Goal: Information Seeking & Learning: Learn about a topic

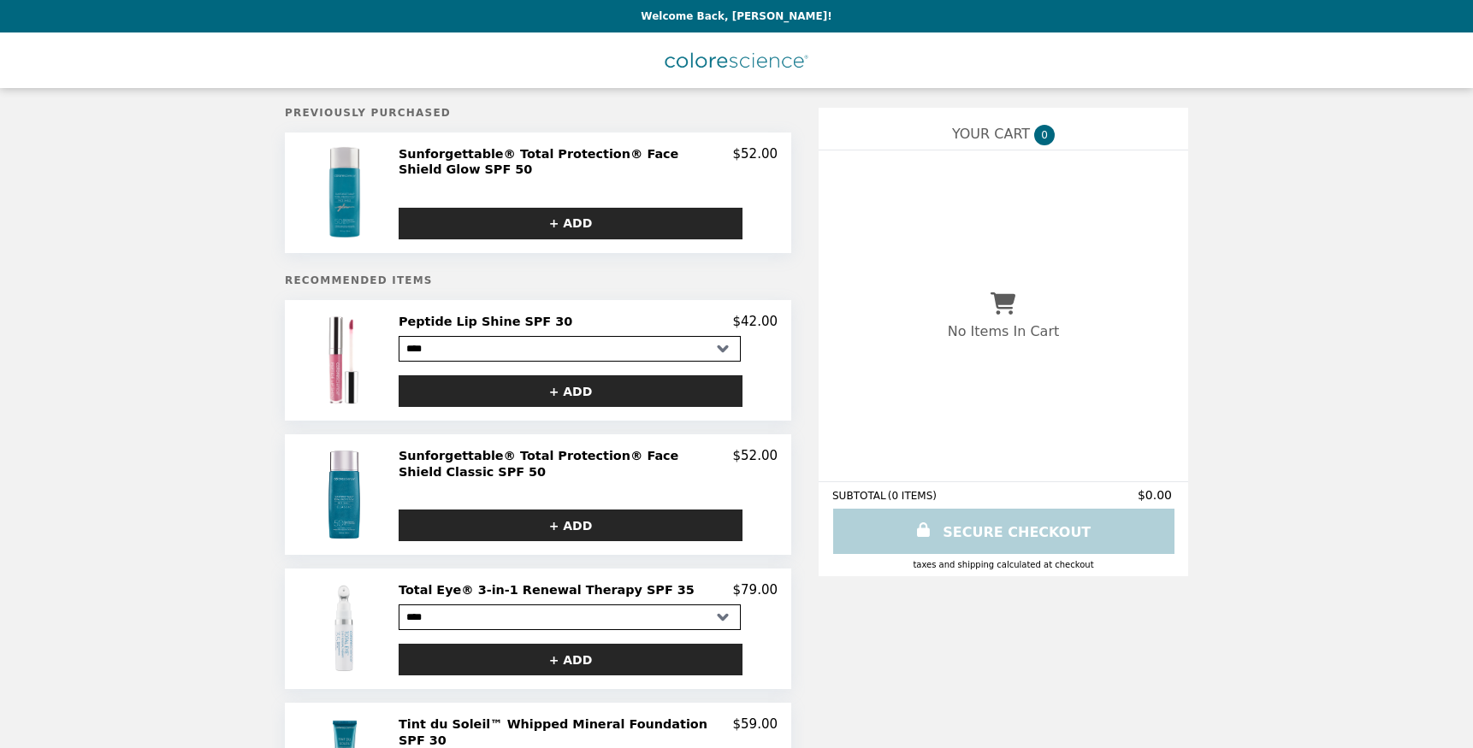
click at [498, 158] on h2 "Sunforgettable® Total Protection® Face Shield Glow SPF 50" at bounding box center [566, 162] width 334 height 32
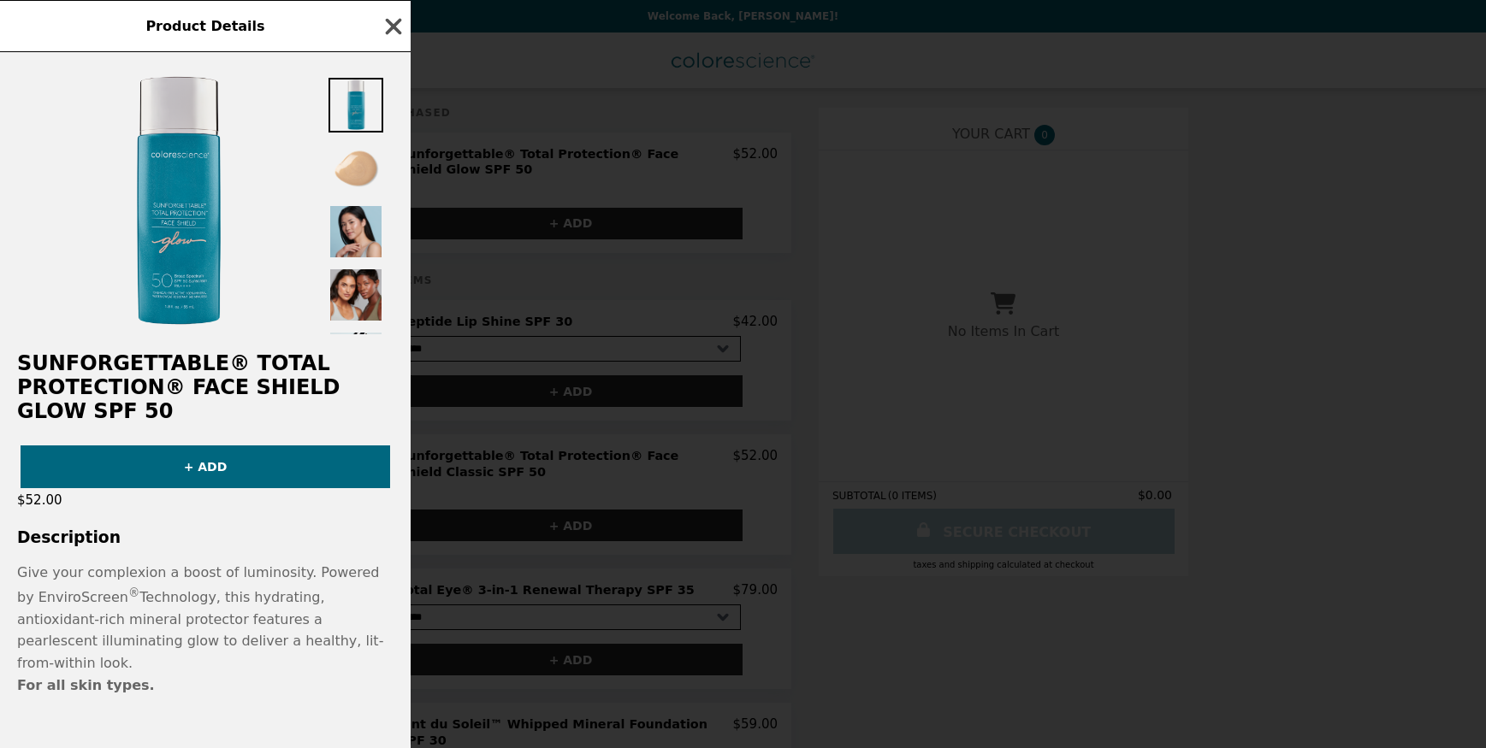
click at [396, 24] on icon "button" at bounding box center [394, 27] width 26 height 26
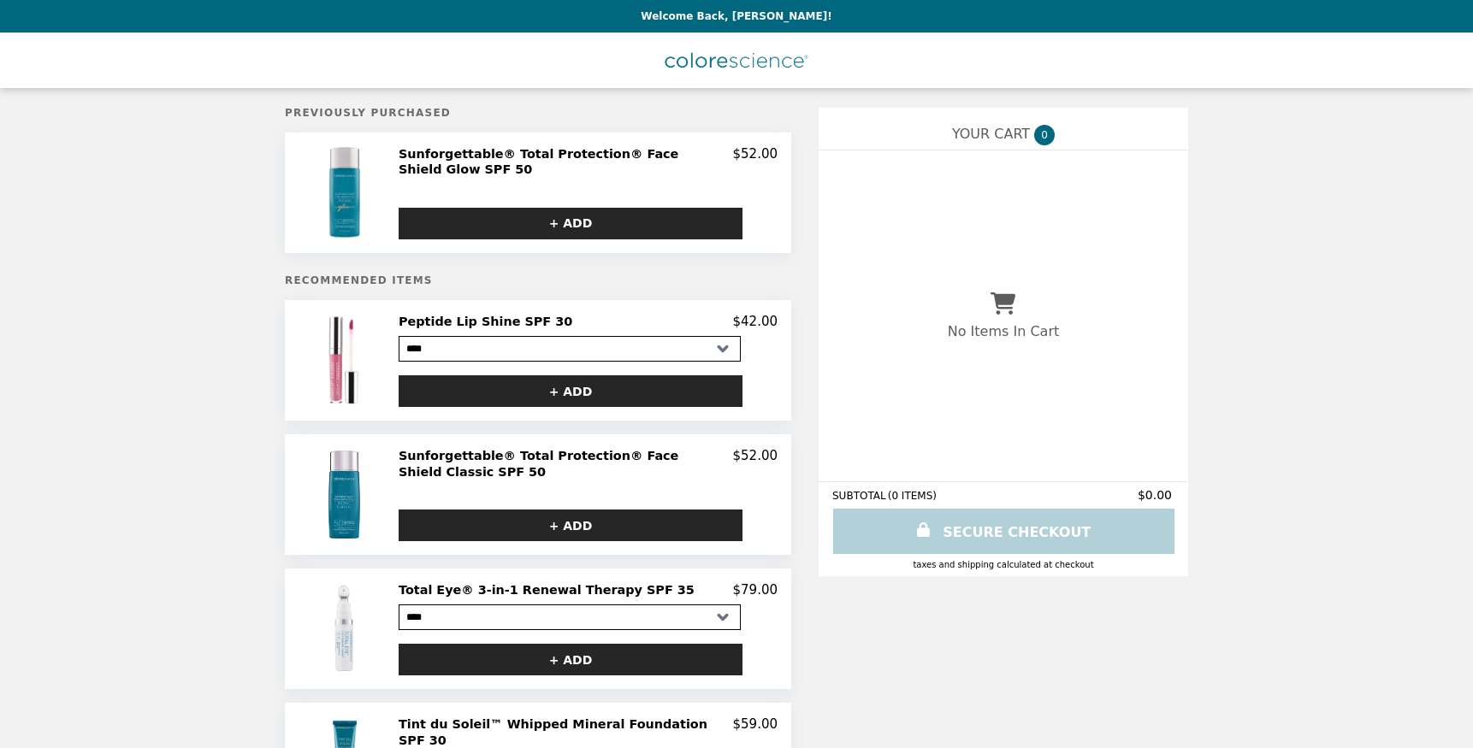
click at [509, 457] on h2 "Sunforgettable® Total Protection® Face Shield Classic SPF 50" at bounding box center [566, 464] width 334 height 32
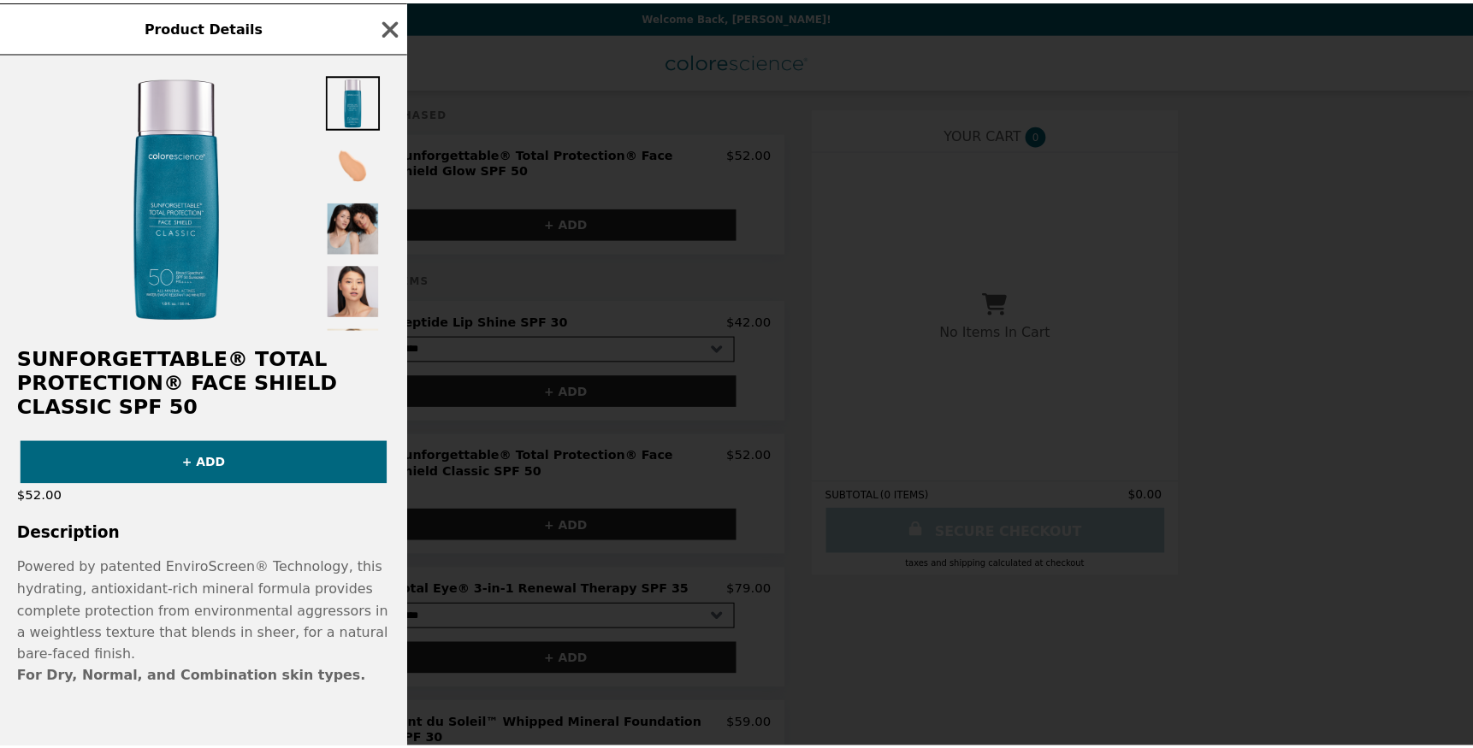
scroll to position [14, 0]
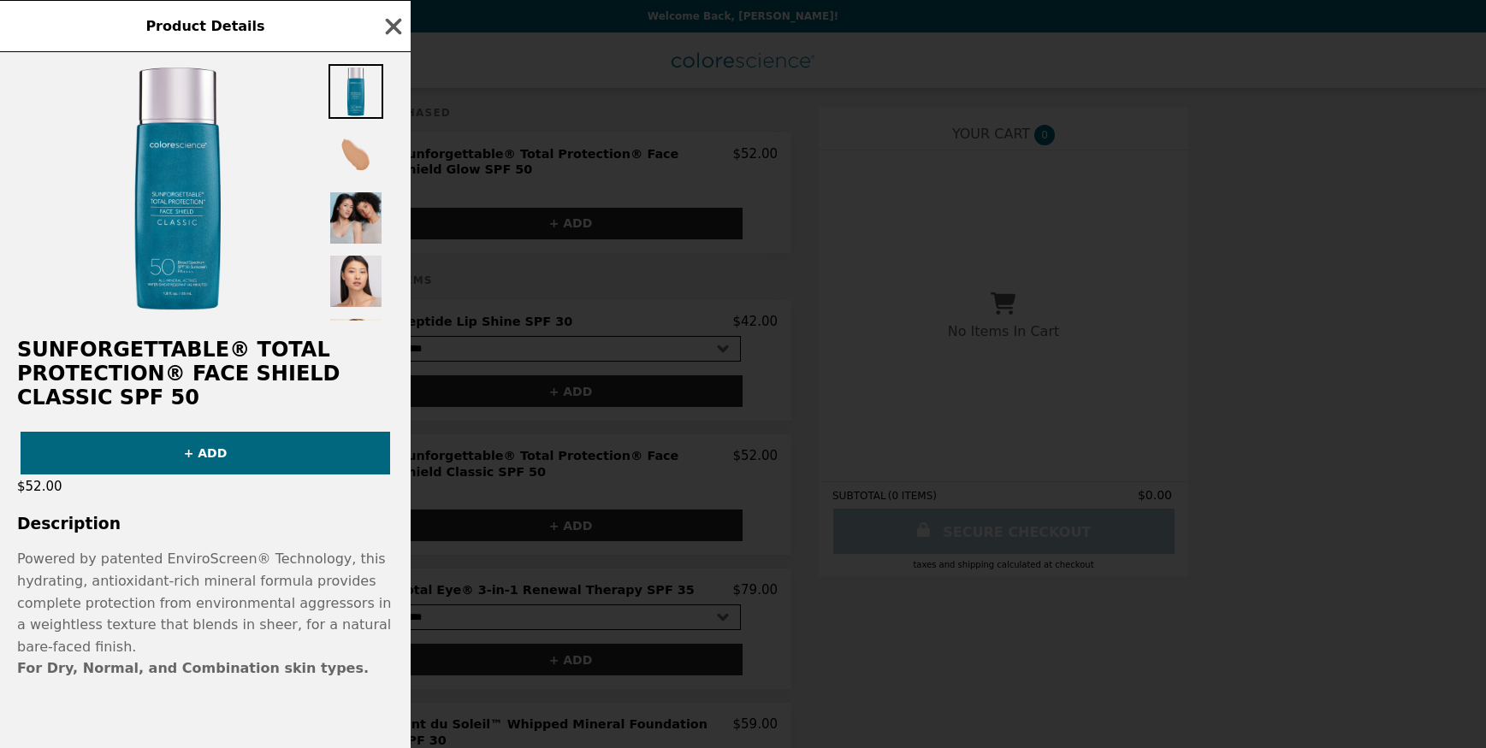
click at [354, 150] on img at bounding box center [355, 154] width 55 height 55
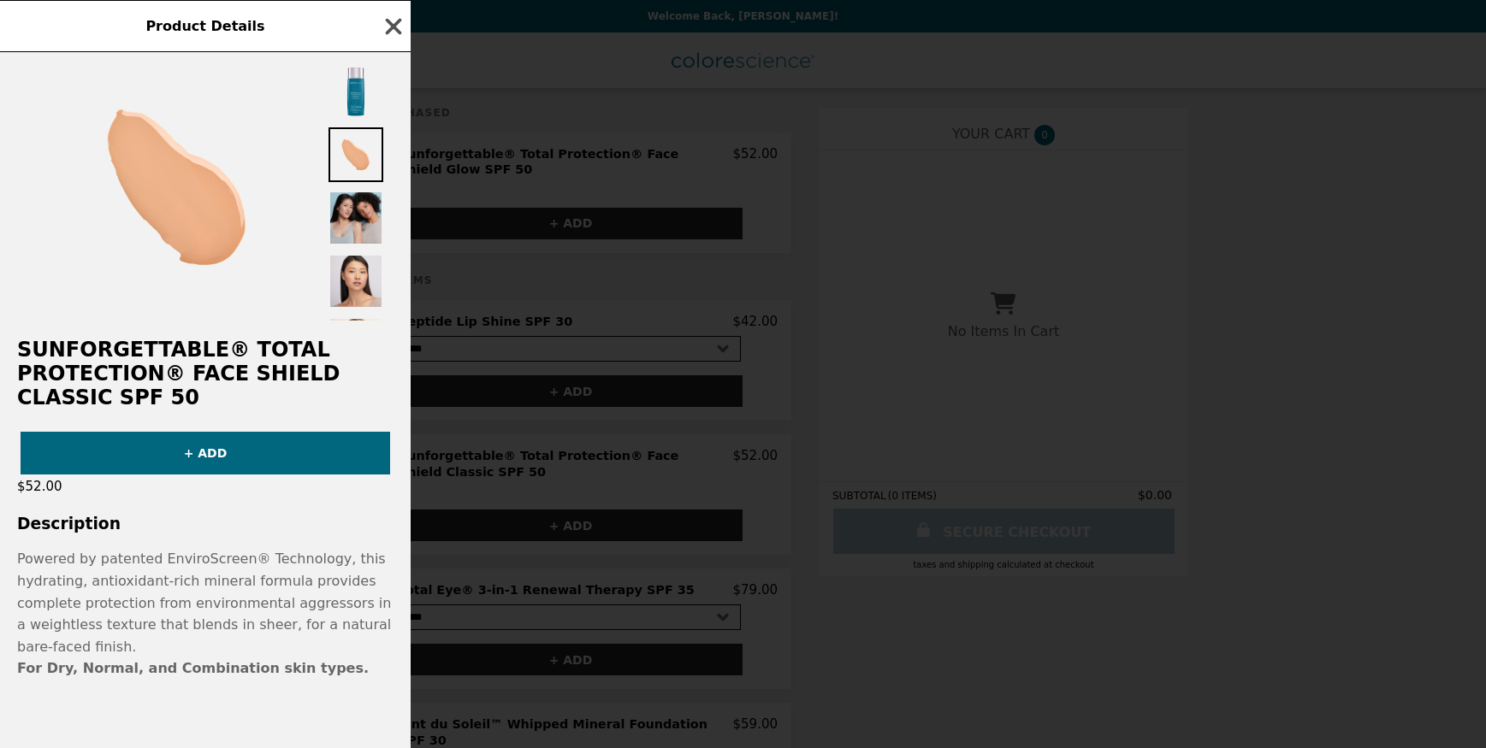
click at [387, 20] on icon "button" at bounding box center [394, 26] width 16 height 16
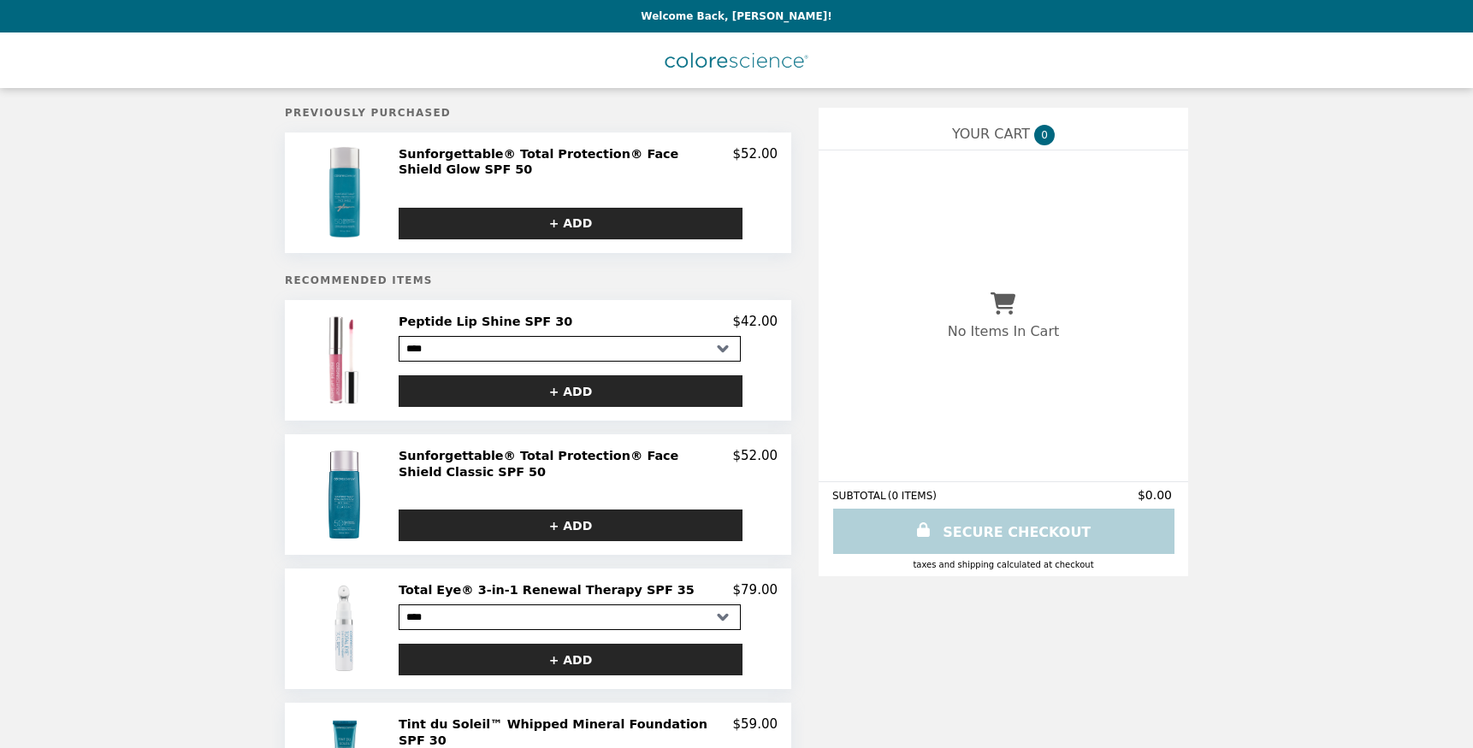
click at [694, 62] on img "Main" at bounding box center [737, 60] width 144 height 35
